Goal: Task Accomplishment & Management: Manage account settings

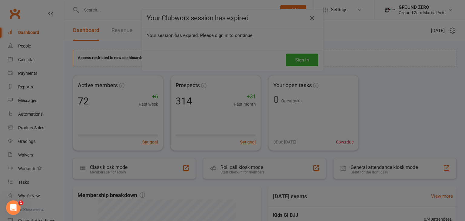
click at [68, 40] on div at bounding box center [232, 110] width 465 height 221
click at [52, 35] on div at bounding box center [232, 110] width 465 height 221
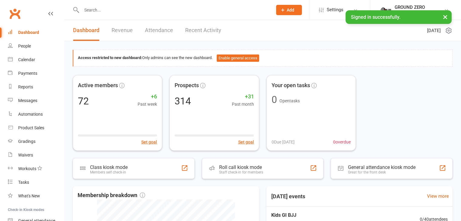
click at [120, 11] on input "text" at bounding box center [174, 10] width 188 height 8
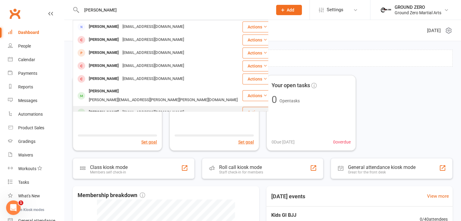
type input "[PERSON_NAME]"
click at [121, 108] on div "[EMAIL_ADDRESS][DOMAIN_NAME]" at bounding box center [153, 112] width 65 height 9
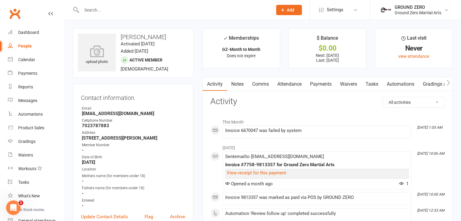
click at [323, 84] on link "Payments" at bounding box center [321, 84] width 30 height 14
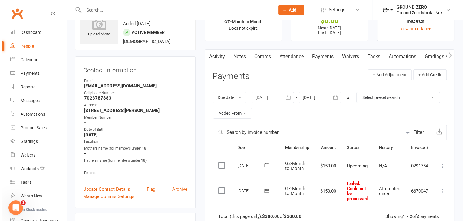
scroll to position [61, 0]
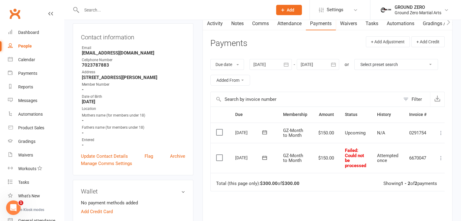
click at [361, 154] on span ": Could not be processed" at bounding box center [355, 158] width 21 height 21
click at [353, 153] on span ": Could not be processed" at bounding box center [355, 158] width 21 height 21
click at [356, 162] on span ": Could not be processed" at bounding box center [355, 158] width 21 height 21
click at [349, 160] on td "Failed : Could not be processed" at bounding box center [355, 158] width 32 height 30
click at [443, 159] on icon at bounding box center [441, 158] width 6 height 6
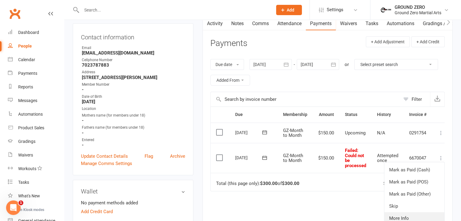
click at [403, 217] on link "More Info" at bounding box center [414, 218] width 60 height 12
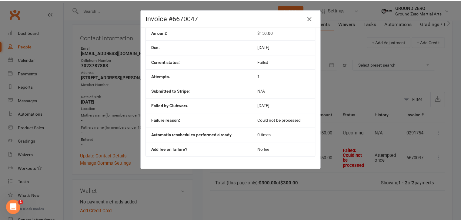
scroll to position [37, 0]
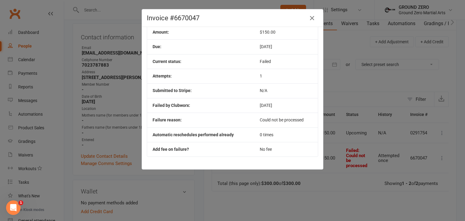
click at [273, 134] on td "0 times" at bounding box center [286, 134] width 64 height 15
drag, startPoint x: 427, startPoint y: 137, endPoint x: 423, endPoint y: 137, distance: 4.3
click at [425, 137] on div "Invoice #6670047 Contact: [PERSON_NAME] Membership: GZ-Month to Month Amount: $…" at bounding box center [232, 110] width 465 height 221
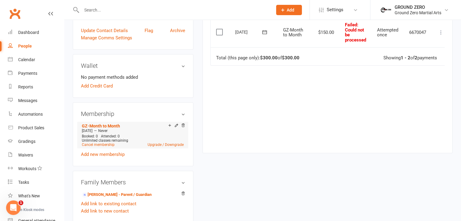
scroll to position [212, 0]
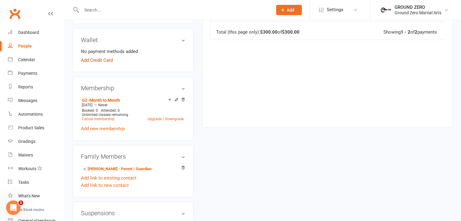
click at [100, 60] on link "Add Credit Card" at bounding box center [97, 60] width 32 height 7
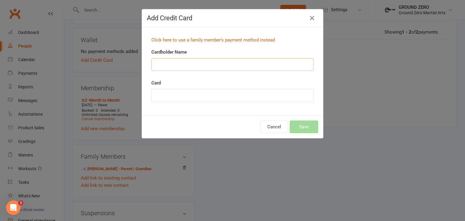
click at [246, 65] on input "Cardholder Name" at bounding box center [232, 64] width 162 height 13
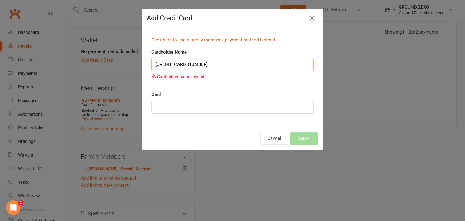
drag, startPoint x: 231, startPoint y: 65, endPoint x: 148, endPoint y: 55, distance: 83.4
click at [148, 55] on div "Cardholder Name [CREDIT_CARD_NUMBER] Cardholder name invalid" at bounding box center [232, 69] width 171 height 42
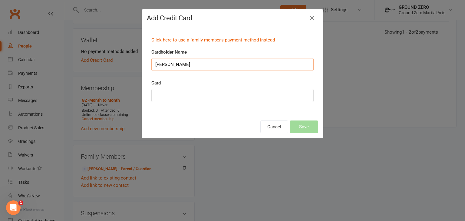
type input "[PERSON_NAME]"
click at [261, 90] on div at bounding box center [232, 95] width 162 height 13
click at [301, 125] on button "Save" at bounding box center [304, 127] width 28 height 13
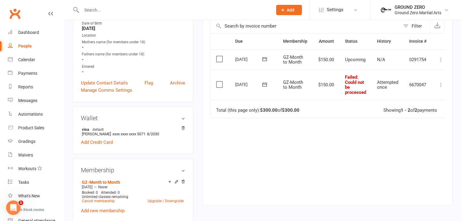
scroll to position [91, 0]
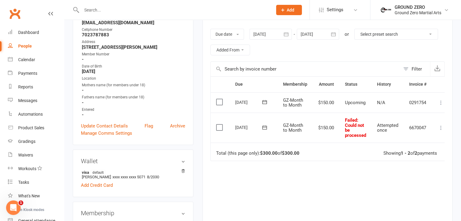
click at [441, 126] on icon at bounding box center [441, 128] width 6 height 6
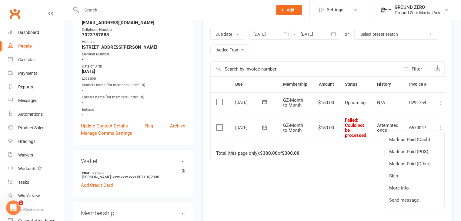
click at [310, 154] on td "Total (this page only): $300.00 of $300.00 Showing 1 - 2 of 2 payments" at bounding box center [329, 152] width 239 height 18
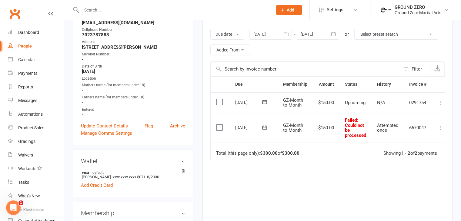
click at [265, 128] on icon at bounding box center [264, 127] width 6 height 6
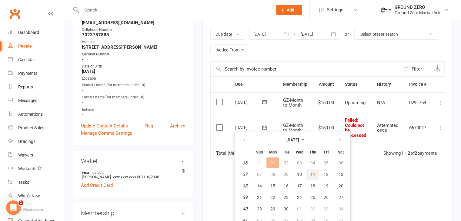
click at [311, 172] on span "11" at bounding box center [312, 174] width 5 height 5
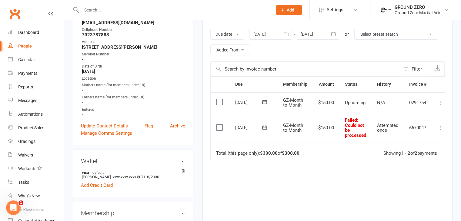
click at [265, 127] on icon at bounding box center [264, 127] width 6 height 6
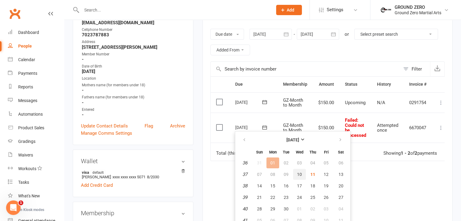
click at [299, 173] on span "10" at bounding box center [299, 174] width 5 height 5
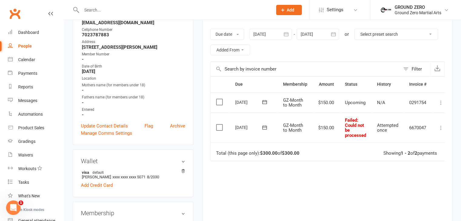
click at [262, 130] on icon at bounding box center [264, 127] width 6 height 6
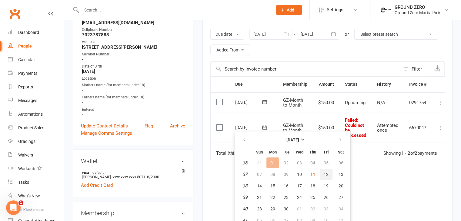
click at [324, 176] on span "12" at bounding box center [325, 174] width 5 height 5
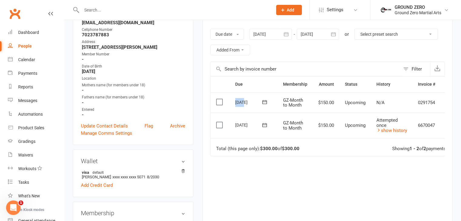
drag, startPoint x: 234, startPoint y: 101, endPoint x: 242, endPoint y: 102, distance: 8.3
click at [242, 102] on td "[DATE]" at bounding box center [254, 102] width 48 height 21
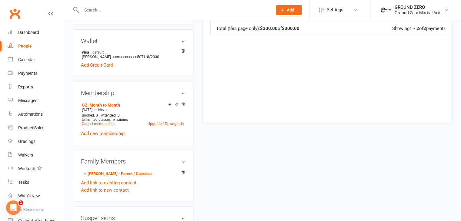
scroll to position [212, 0]
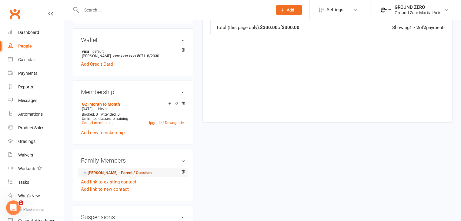
click at [108, 173] on link "[PERSON_NAME] - Parent / Guardian" at bounding box center [117, 173] width 70 height 6
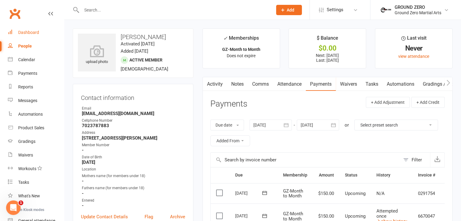
click at [34, 31] on div "Dashboard" at bounding box center [28, 32] width 21 height 5
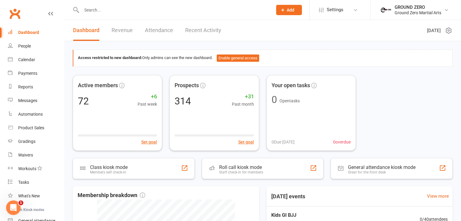
click at [124, 30] on link "Revenue" at bounding box center [121, 30] width 21 height 21
